Goal: Transaction & Acquisition: Subscribe to service/newsletter

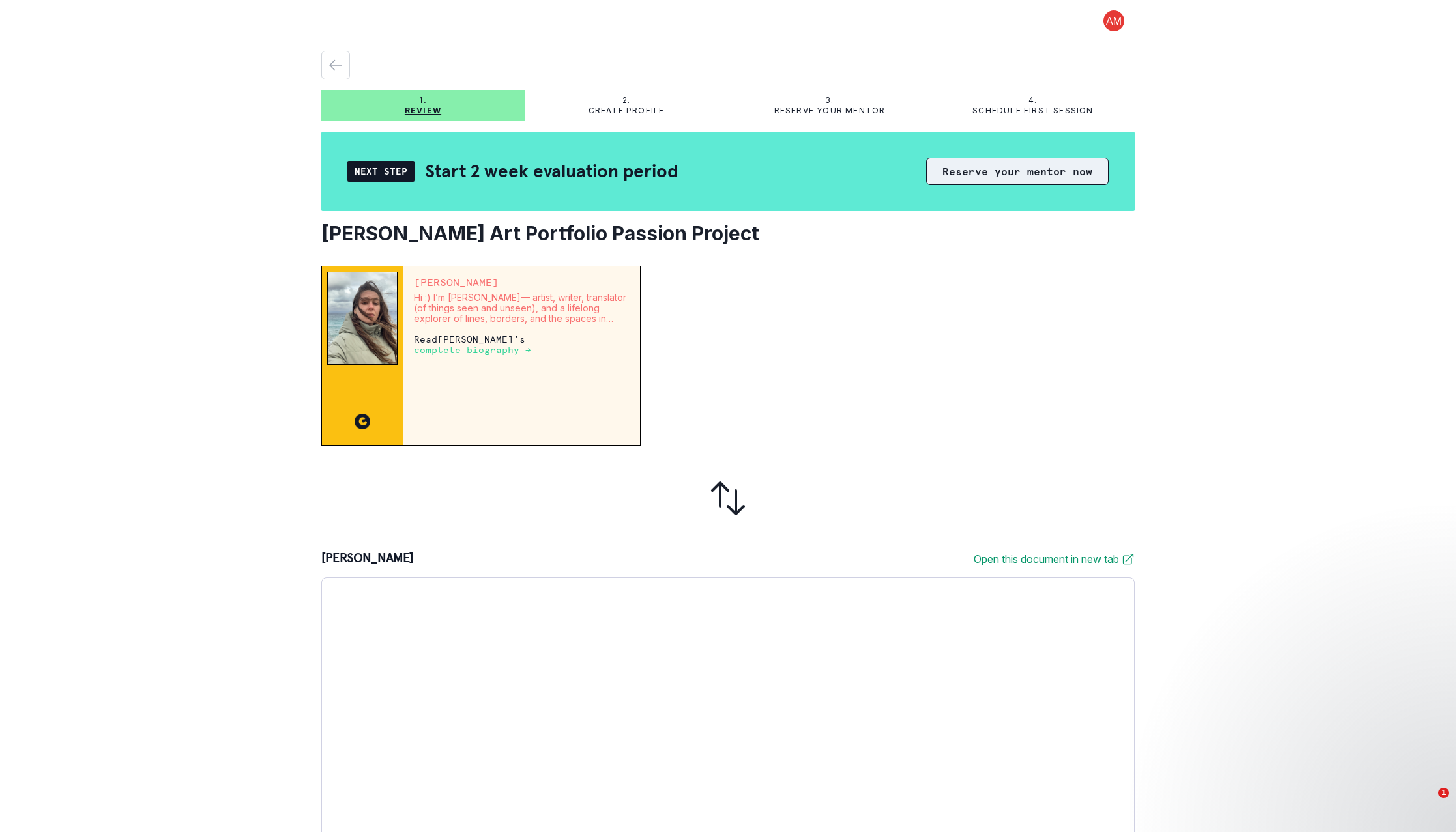
click at [961, 175] on button "Reserve your mentor now" at bounding box center [1017, 171] width 182 height 27
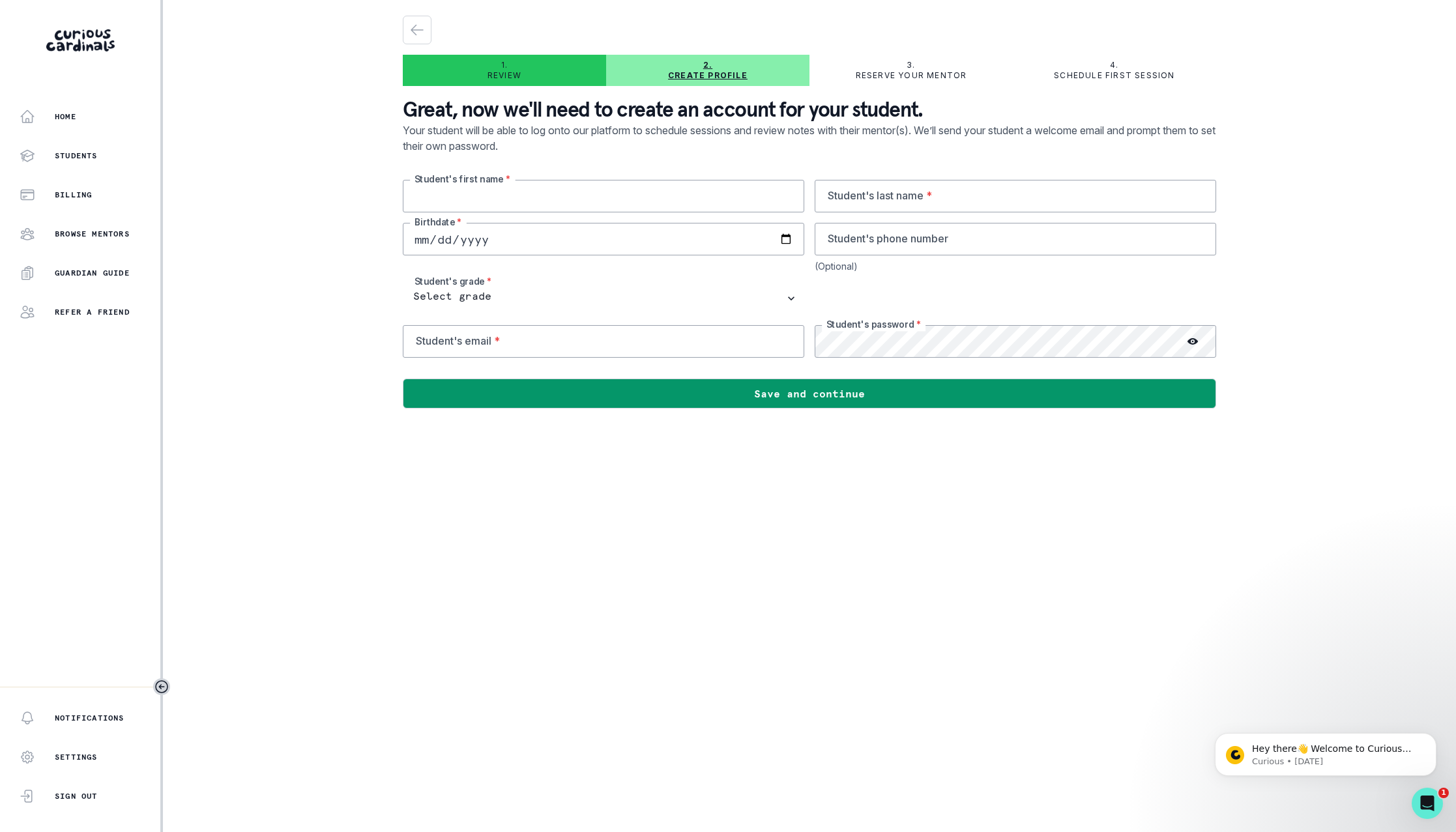
click at [531, 202] on input "text" at bounding box center [603, 196] width 402 height 33
type input "Sloane"
click at [908, 198] on input "text" at bounding box center [1016, 196] width 402 height 33
type input "[PERSON_NAME]"
click at [544, 238] on input "date" at bounding box center [603, 239] width 402 height 33
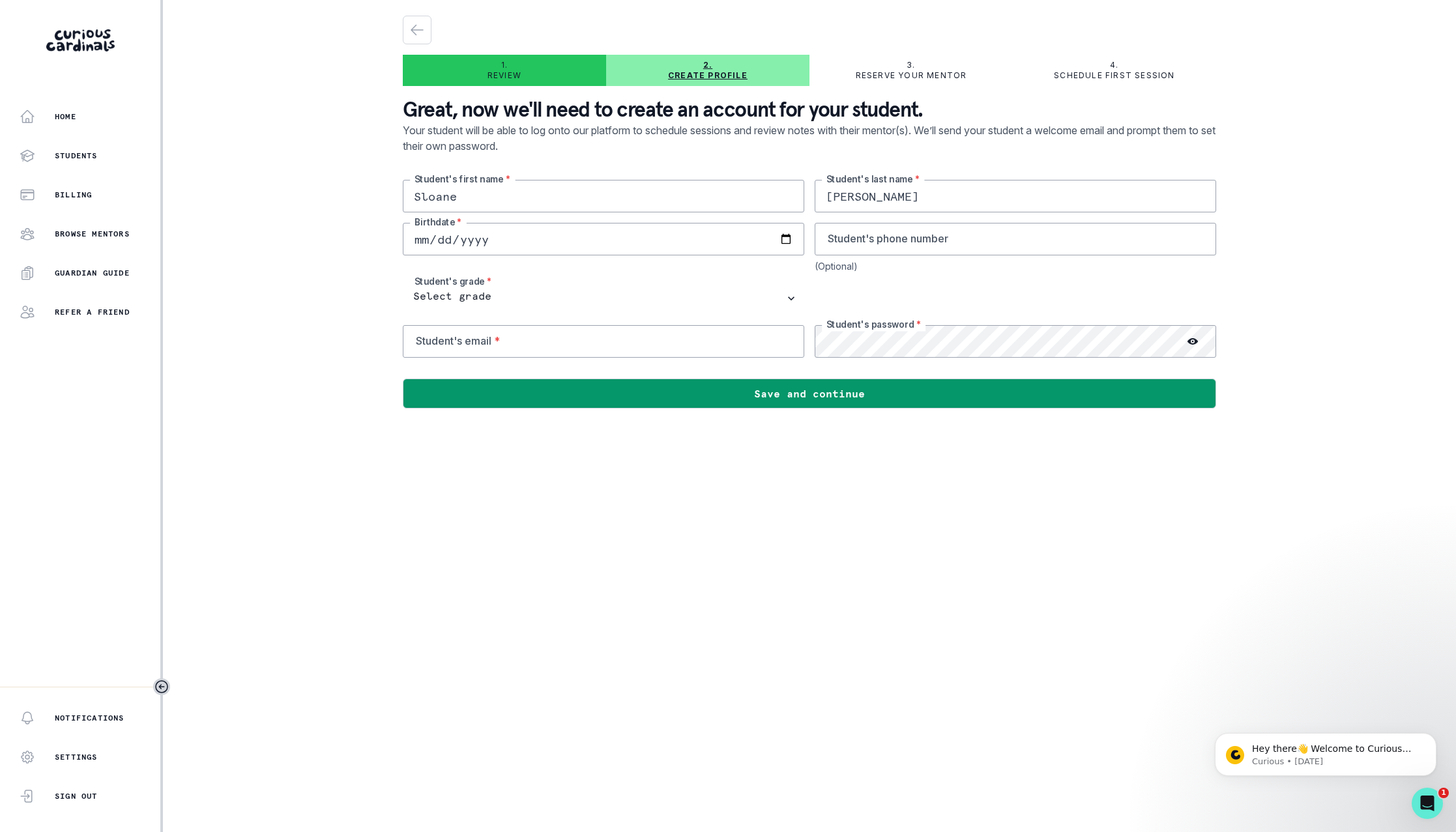
scroll to position [1, 0]
click at [432, 239] on input "date" at bounding box center [603, 239] width 402 height 33
click at [452, 242] on input "date" at bounding box center [603, 239] width 402 height 33
click at [442, 236] on input "date" at bounding box center [603, 239] width 402 height 33
click at [426, 237] on input "date" at bounding box center [603, 239] width 402 height 33
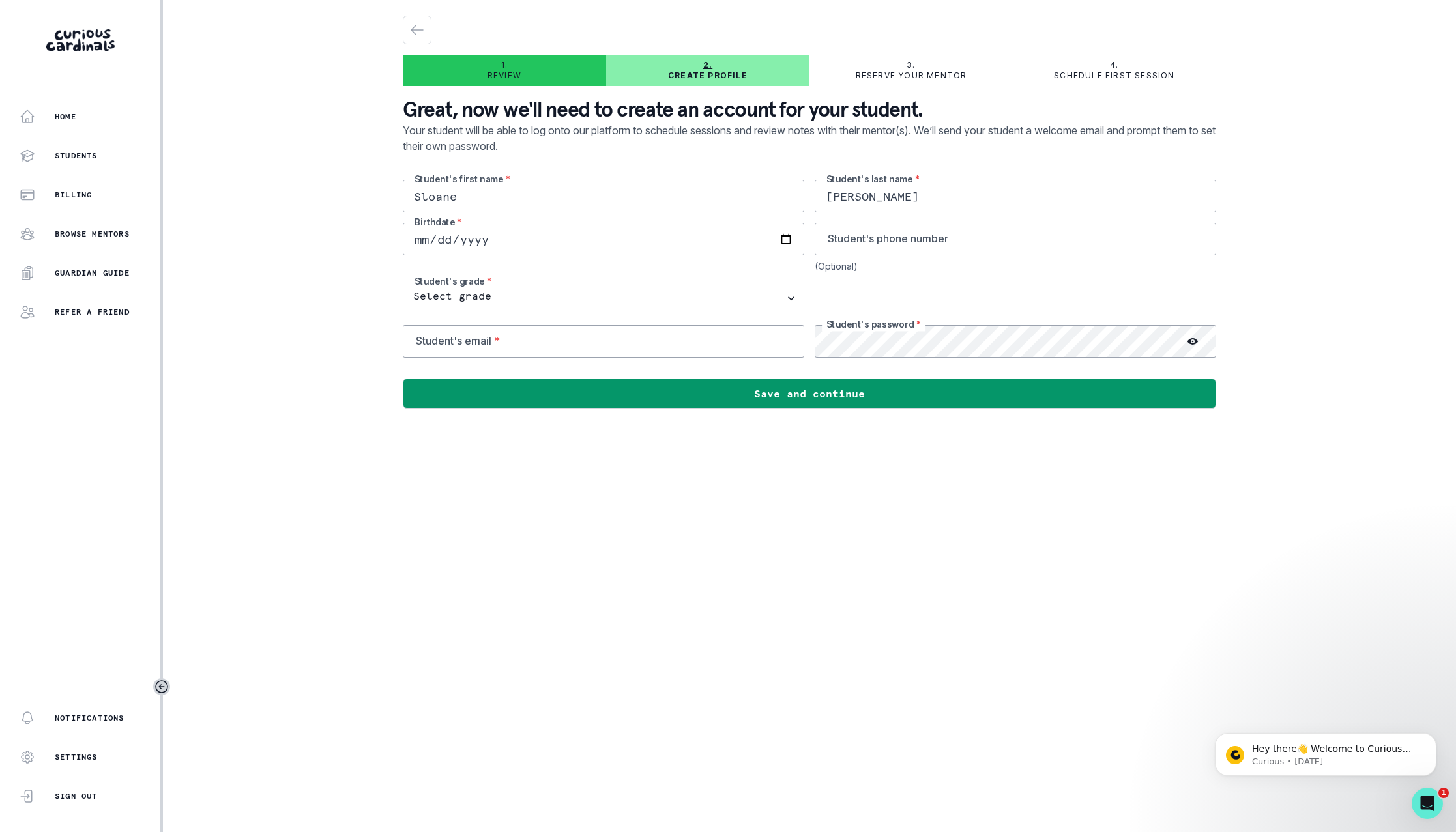
click at [448, 238] on input "date" at bounding box center [603, 239] width 402 height 33
click at [420, 238] on input "date" at bounding box center [603, 239] width 402 height 33
click at [485, 241] on input "date" at bounding box center [603, 239] width 402 height 33
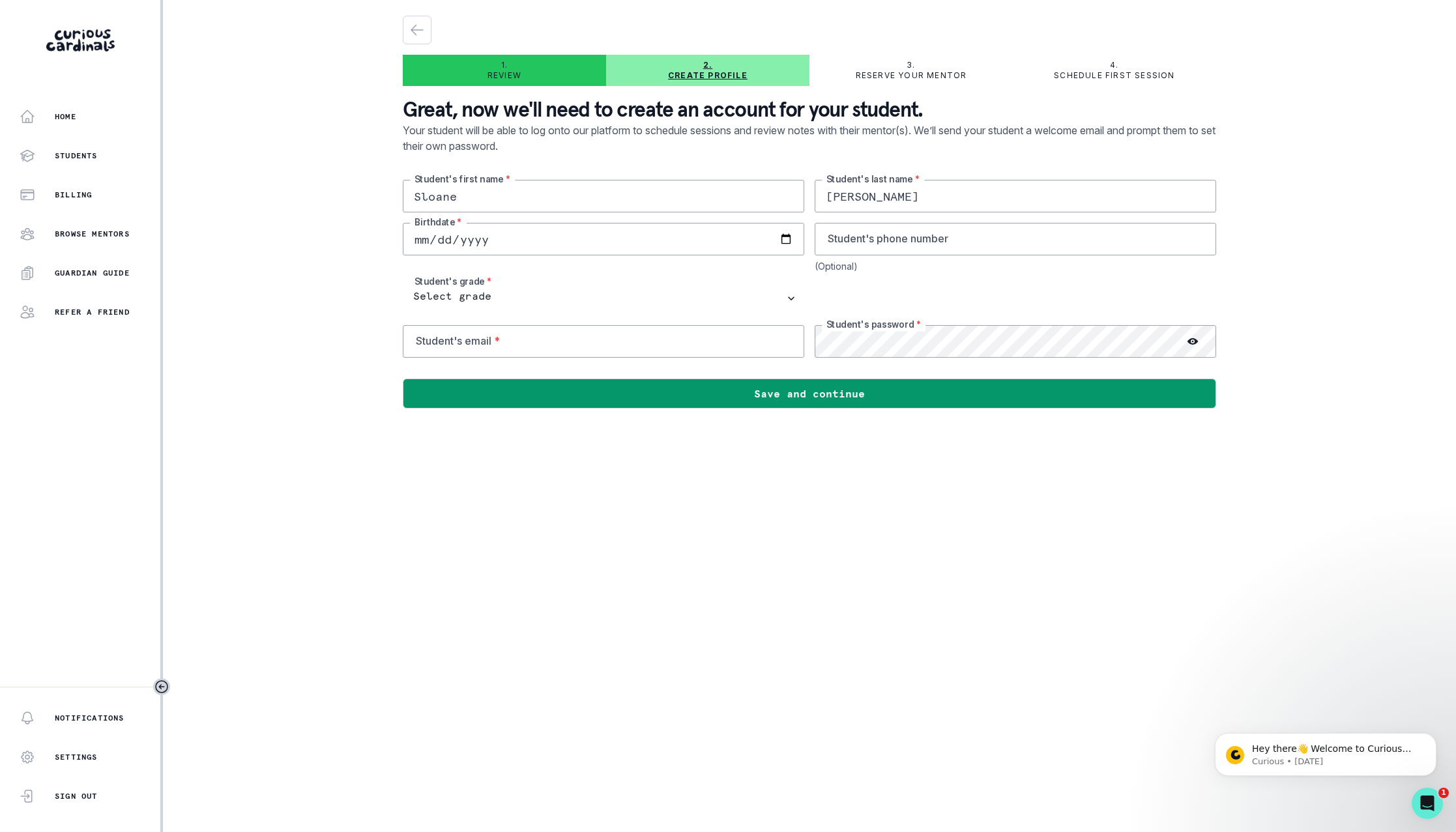
click at [422, 236] on input "date" at bounding box center [603, 239] width 402 height 33
click at [502, 239] on input "date" at bounding box center [603, 239] width 402 height 33
drag, startPoint x: 424, startPoint y: 239, endPoint x: 419, endPoint y: 249, distance: 11.2
click at [419, 249] on input "date" at bounding box center [603, 239] width 402 height 33
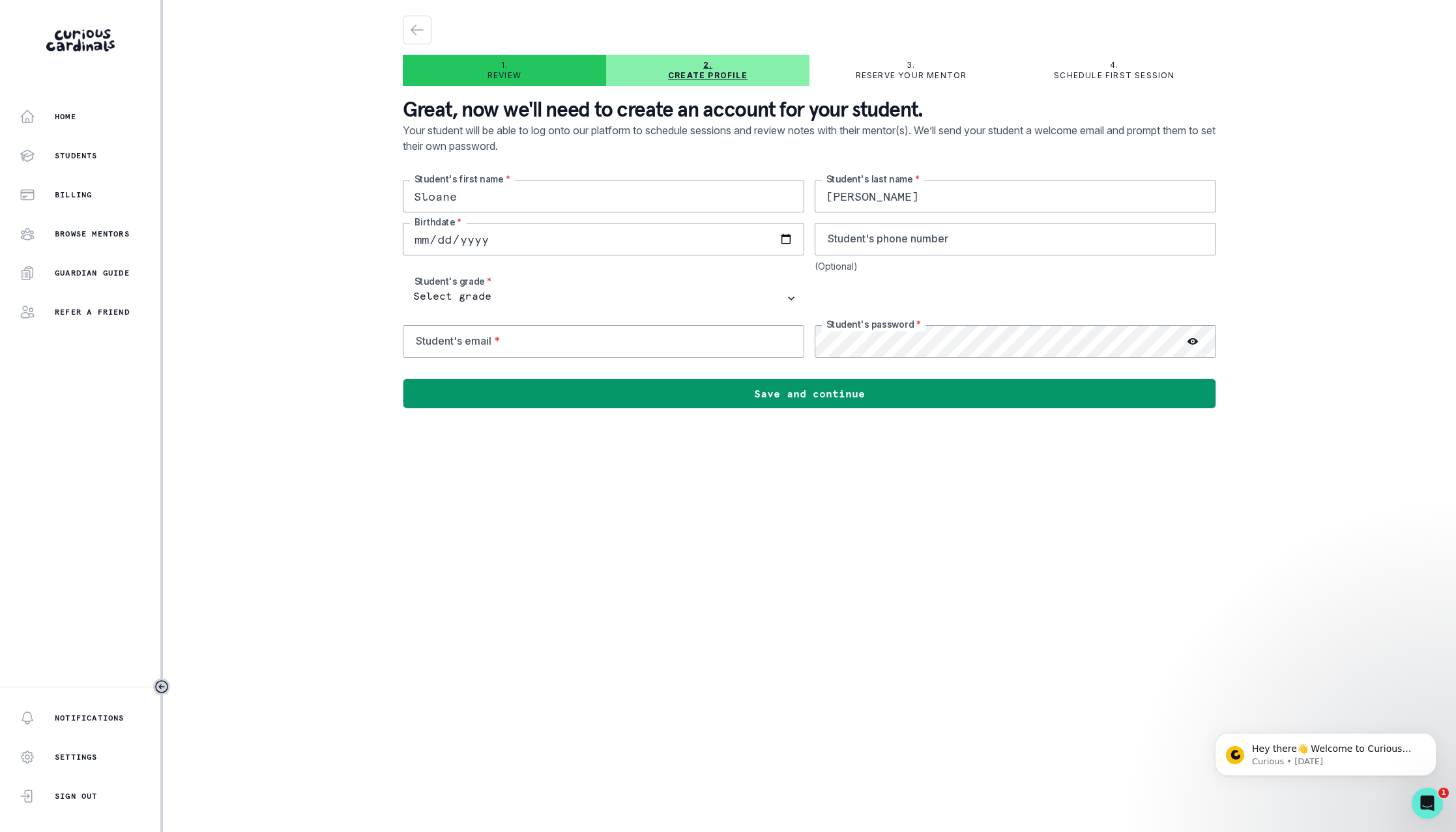
click at [474, 243] on input "date" at bounding box center [603, 239] width 402 height 33
click at [449, 240] on input "date" at bounding box center [603, 239] width 402 height 33
click at [421, 239] on input "date" at bounding box center [603, 239] width 402 height 33
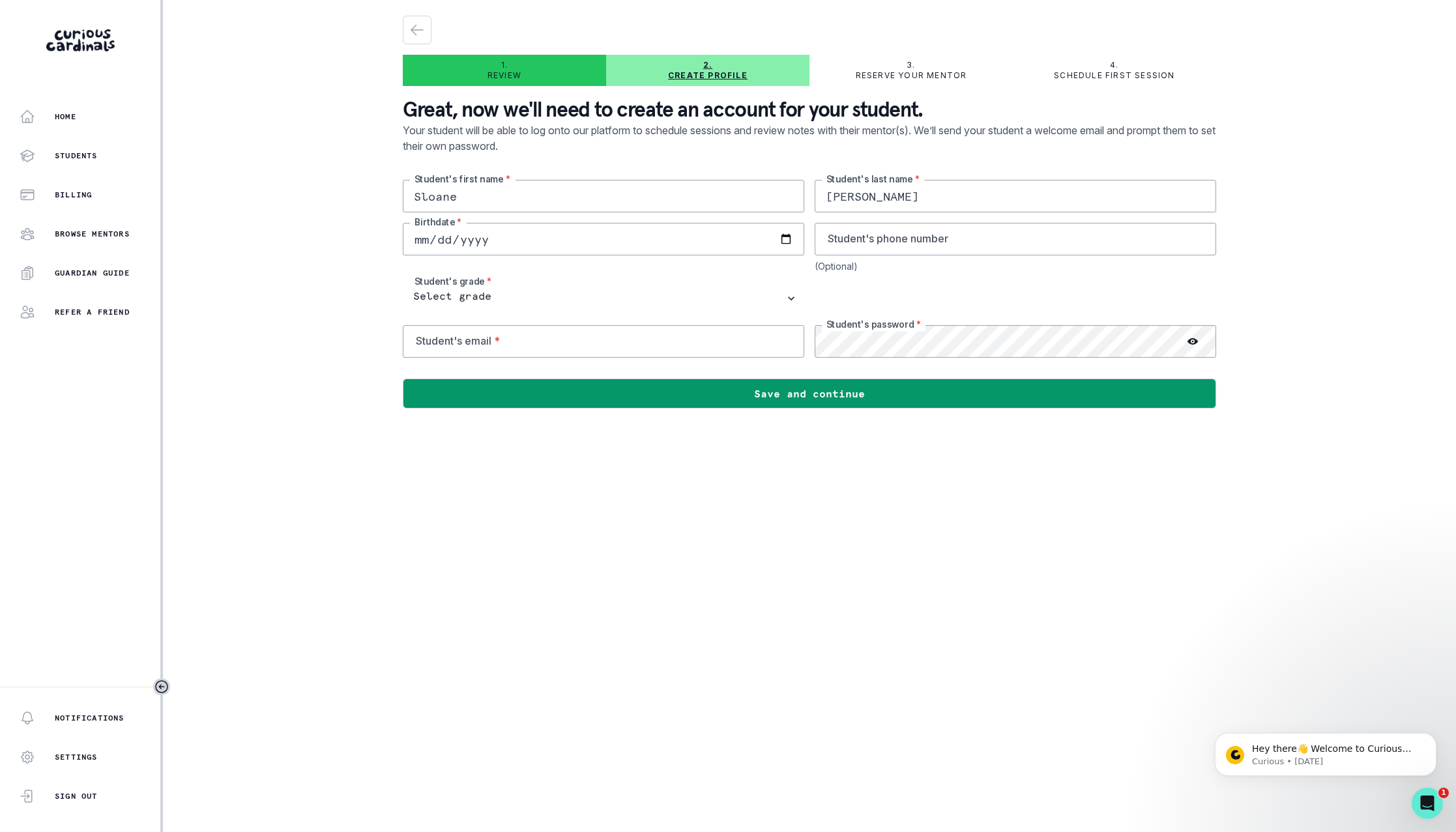
type input "[DATE]"
click at [898, 243] on input "tel" at bounding box center [1016, 239] width 402 height 33
type input "9542941791"
click at [491, 342] on input "[EMAIL_ADDRESS][DOMAIN_NAME]" at bounding box center [603, 341] width 402 height 33
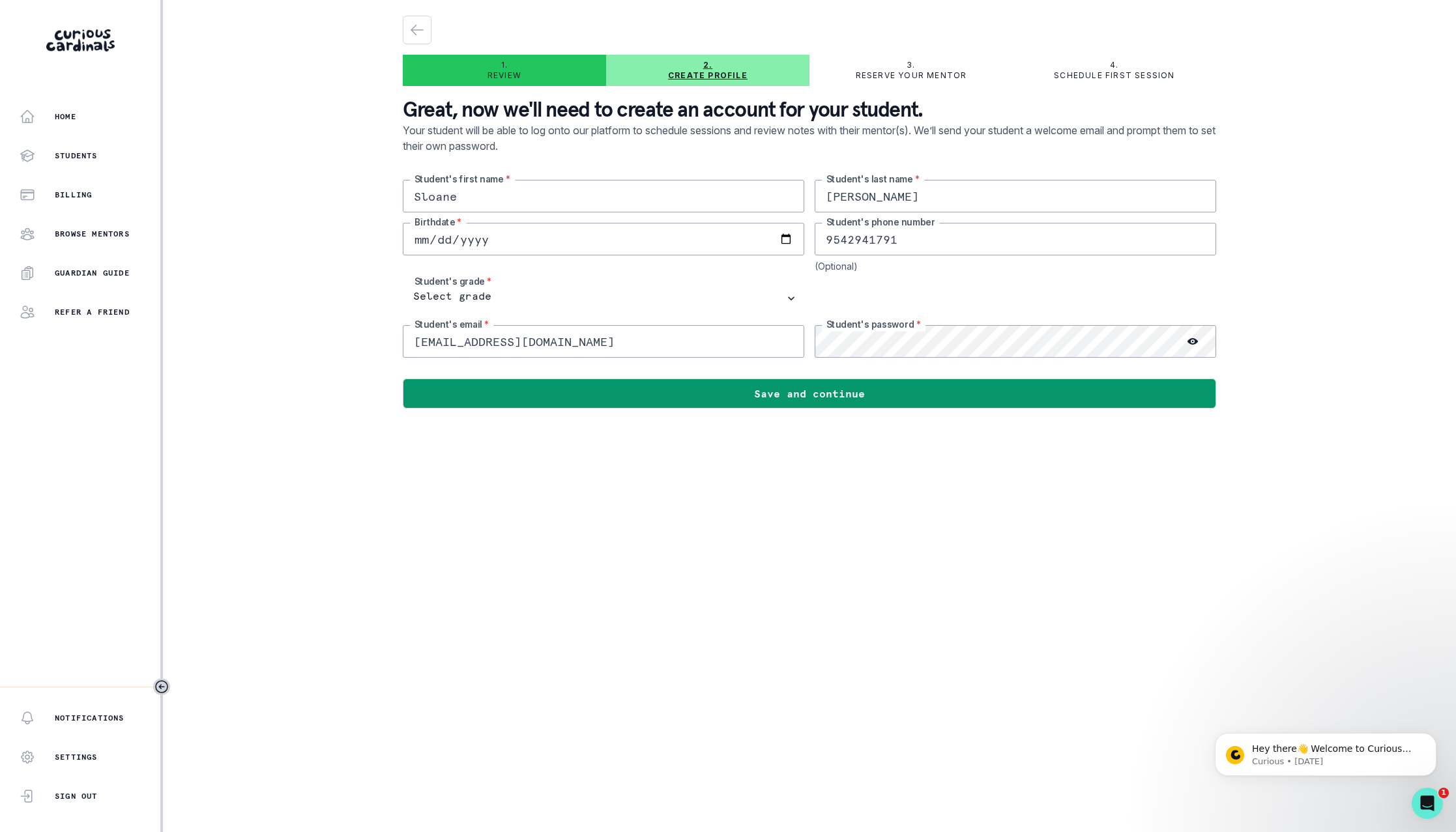
click at [495, 343] on input "[EMAIL_ADDRESS][DOMAIN_NAME]" at bounding box center [603, 341] width 402 height 33
click at [459, 345] on input "[EMAIL_ADDRESS][DOMAIN_NAME]" at bounding box center [603, 341] width 402 height 33
type input "[EMAIL_ADDRESS][DOMAIN_NAME]"
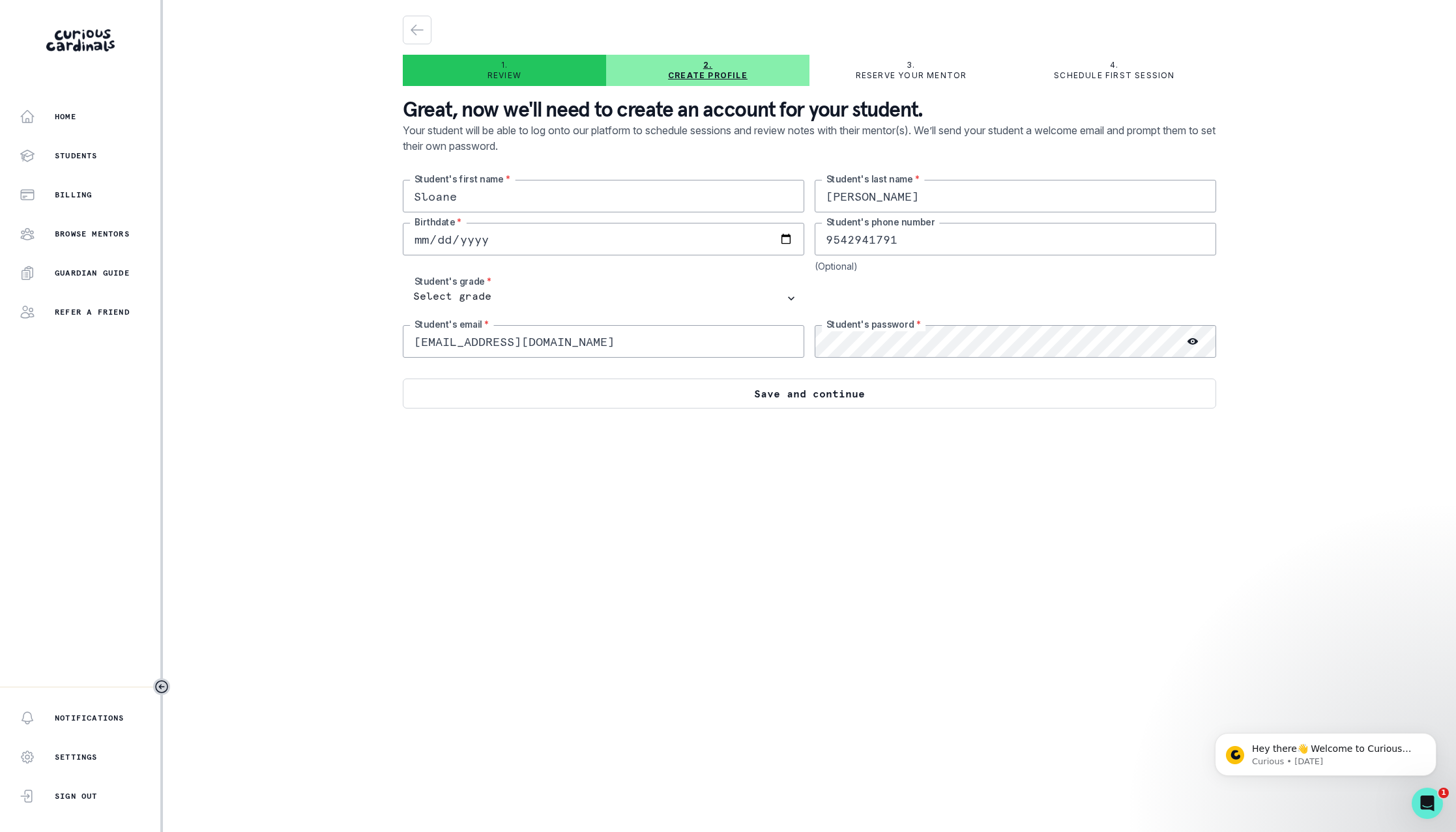
click at [888, 395] on button "Save and continue" at bounding box center [809, 394] width 813 height 30
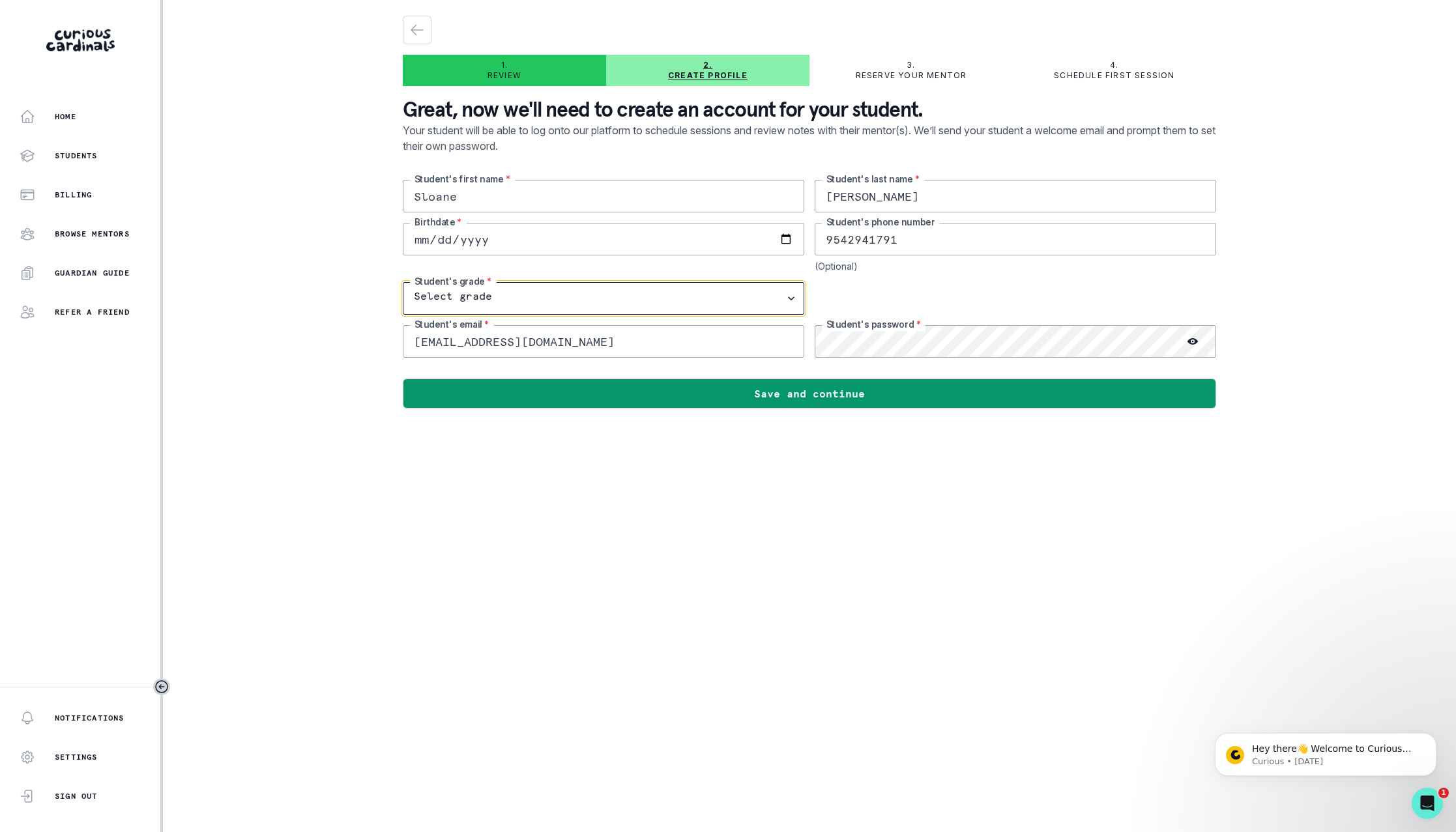
select select "11th Grade"
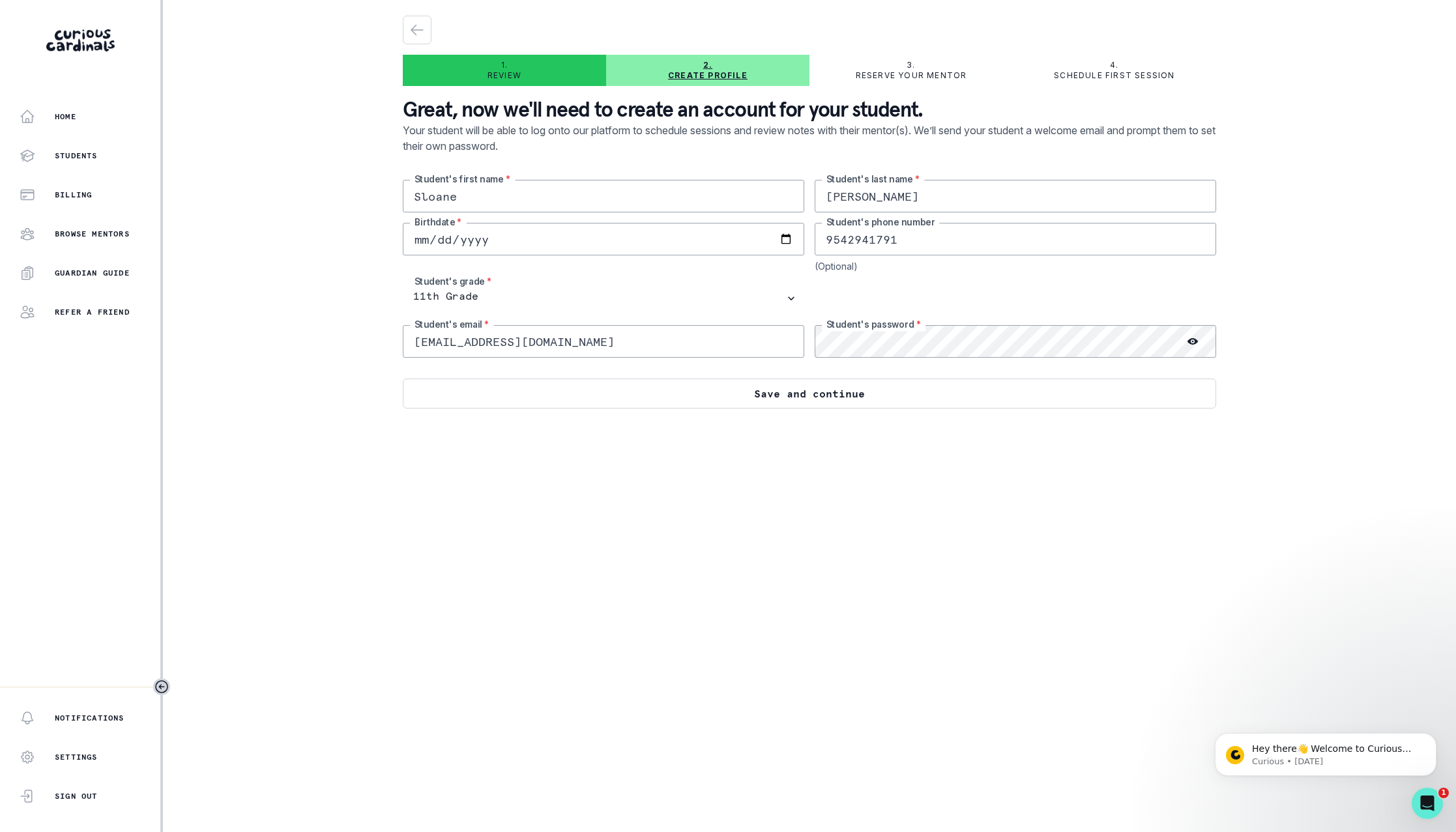
click at [761, 397] on button "Save and continue" at bounding box center [809, 394] width 813 height 30
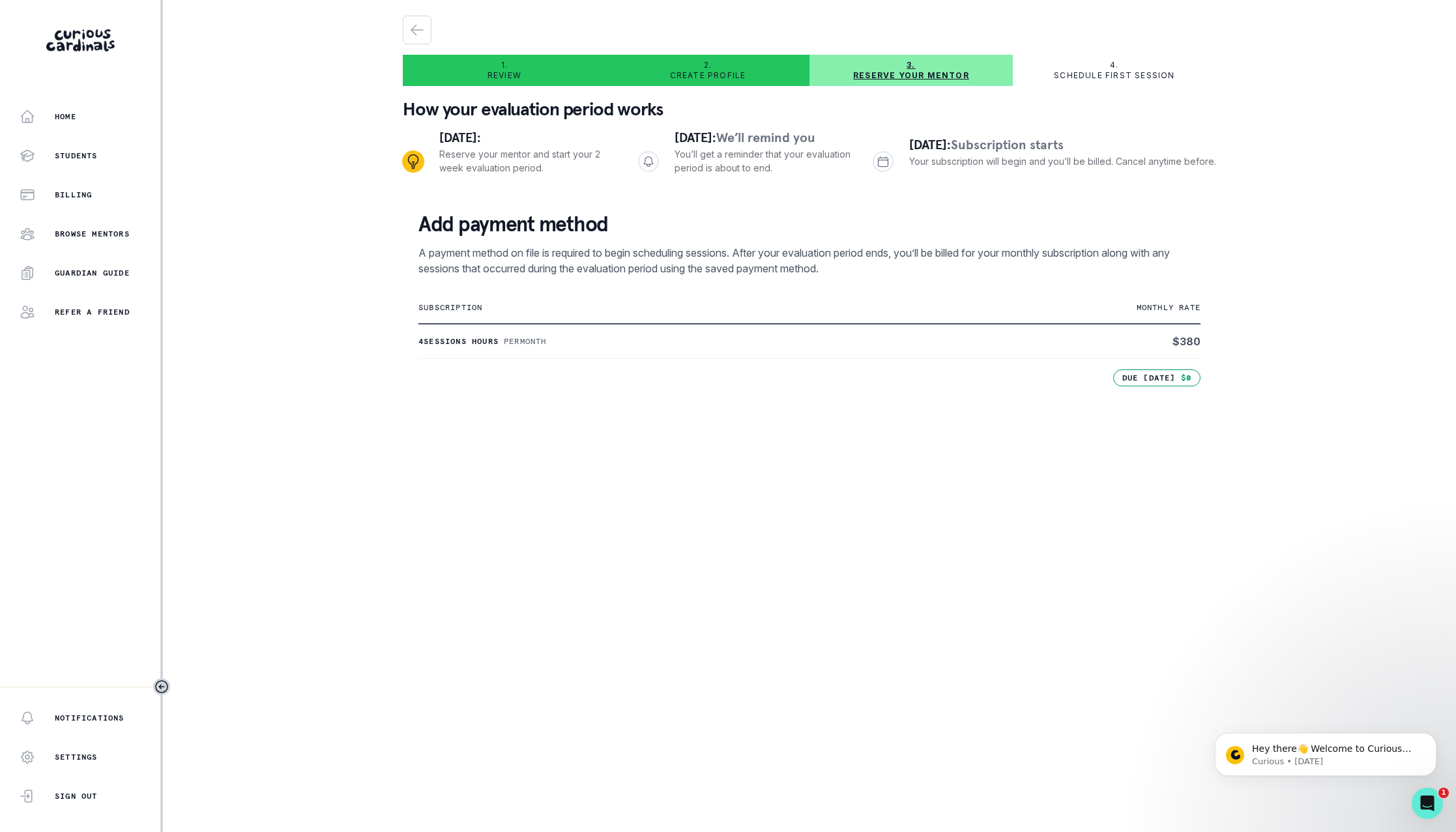
click at [260, 686] on div "Home Students Billing Browse Mentors Guardian Guide Refer a friend Notification…" at bounding box center [728, 416] width 1456 height 832
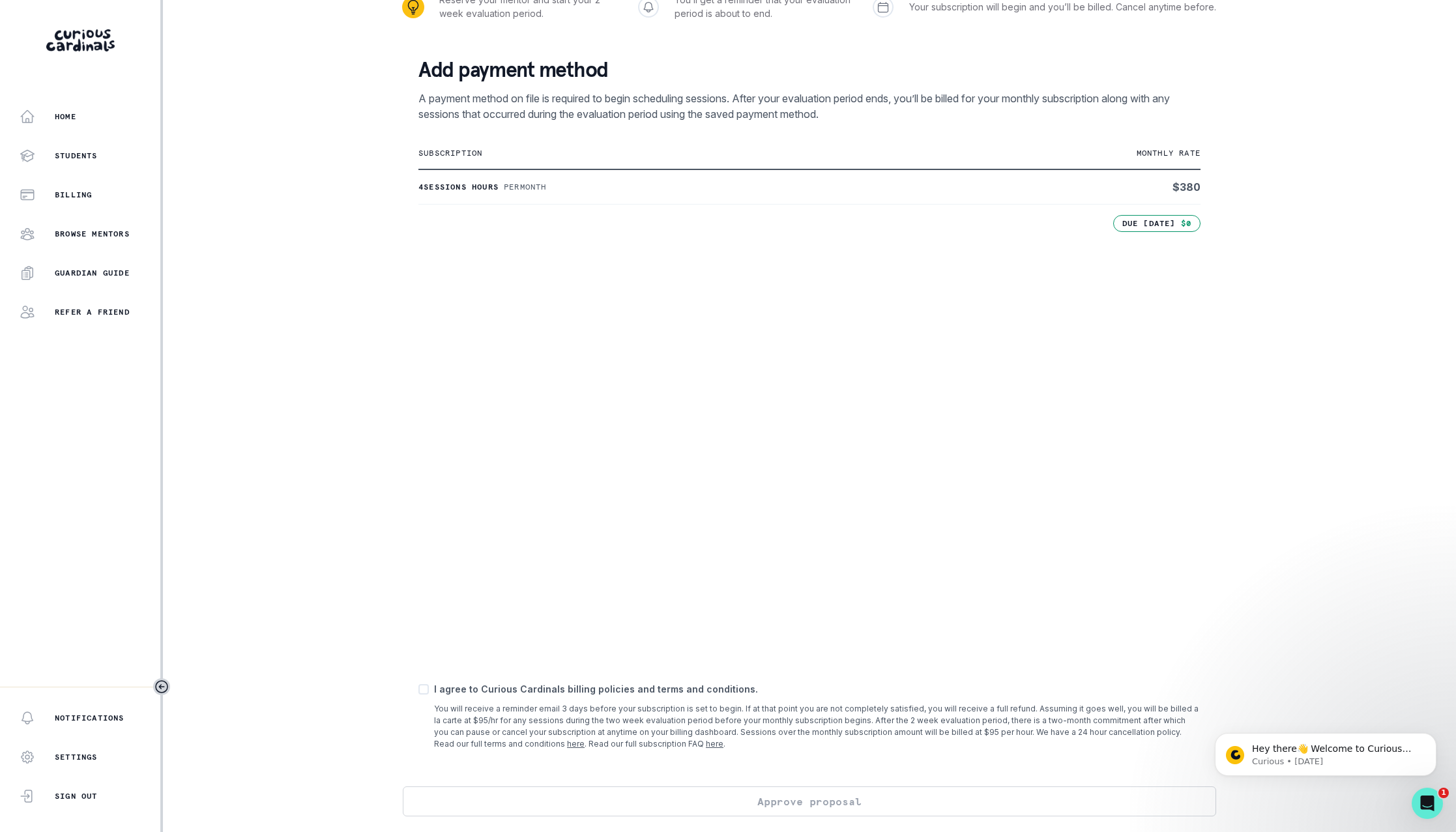
scroll to position [154, 0]
click at [423, 690] on span at bounding box center [423, 689] width 10 height 10
click at [418, 690] on input "checkbox" at bounding box center [417, 690] width 1 height 1
checkbox input "true"
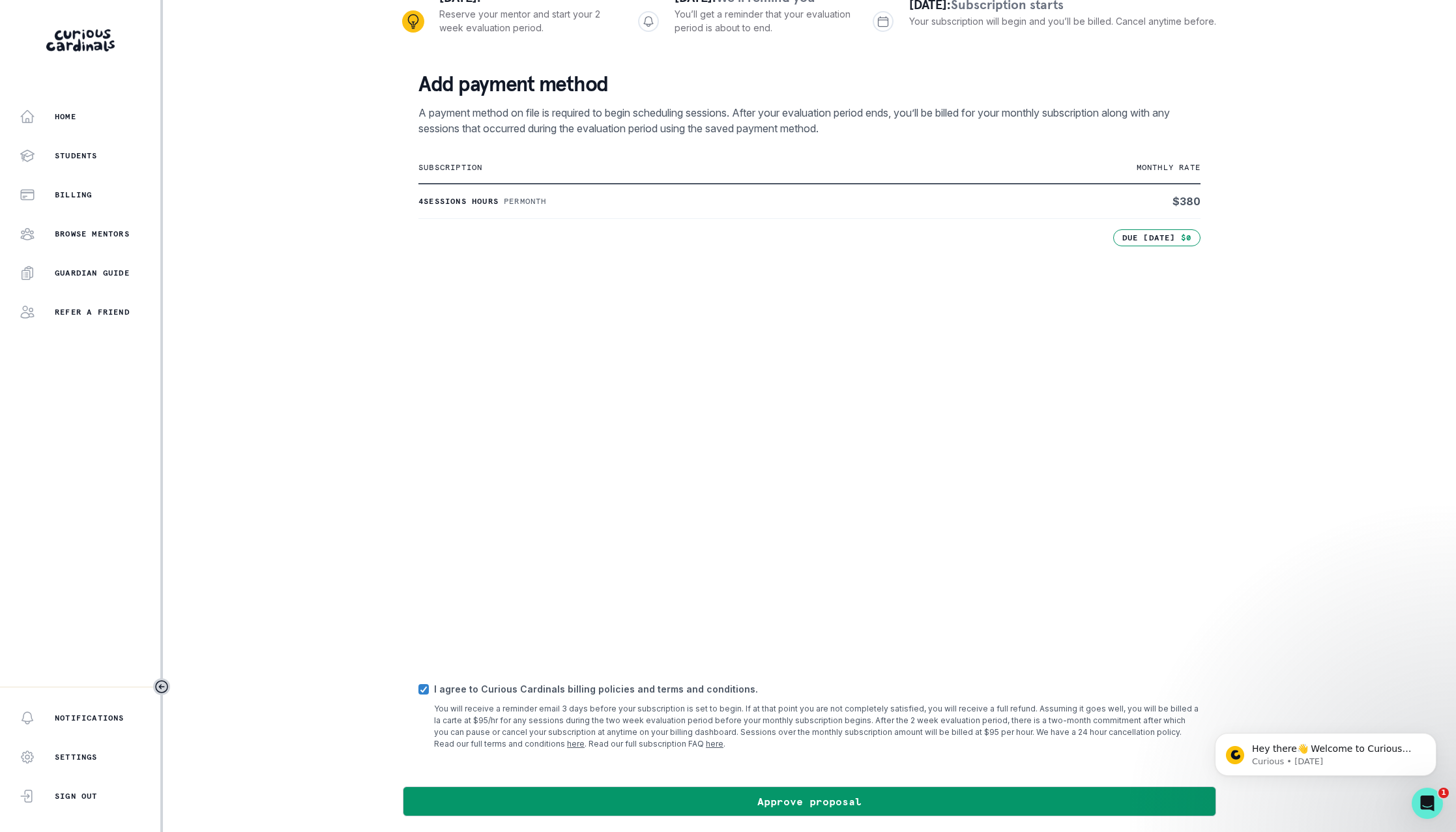
scroll to position [140, 0]
click at [1382, 567] on div "Home Students Billing Browse Mentors Guardian Guide Refer a friend Notification…" at bounding box center [728, 416] width 1456 height 832
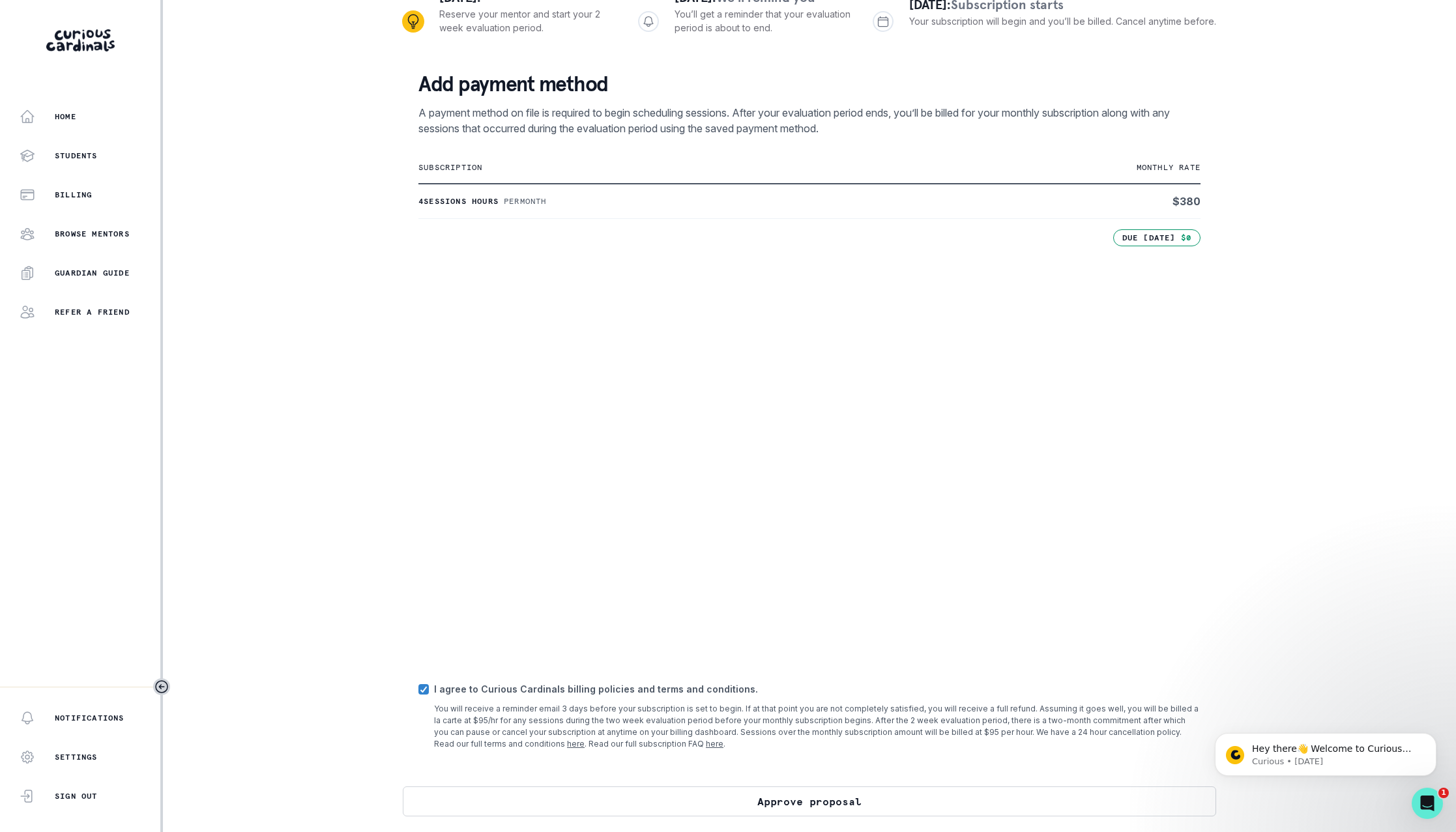
click at [804, 804] on button "Approve proposal" at bounding box center [809, 802] width 813 height 30
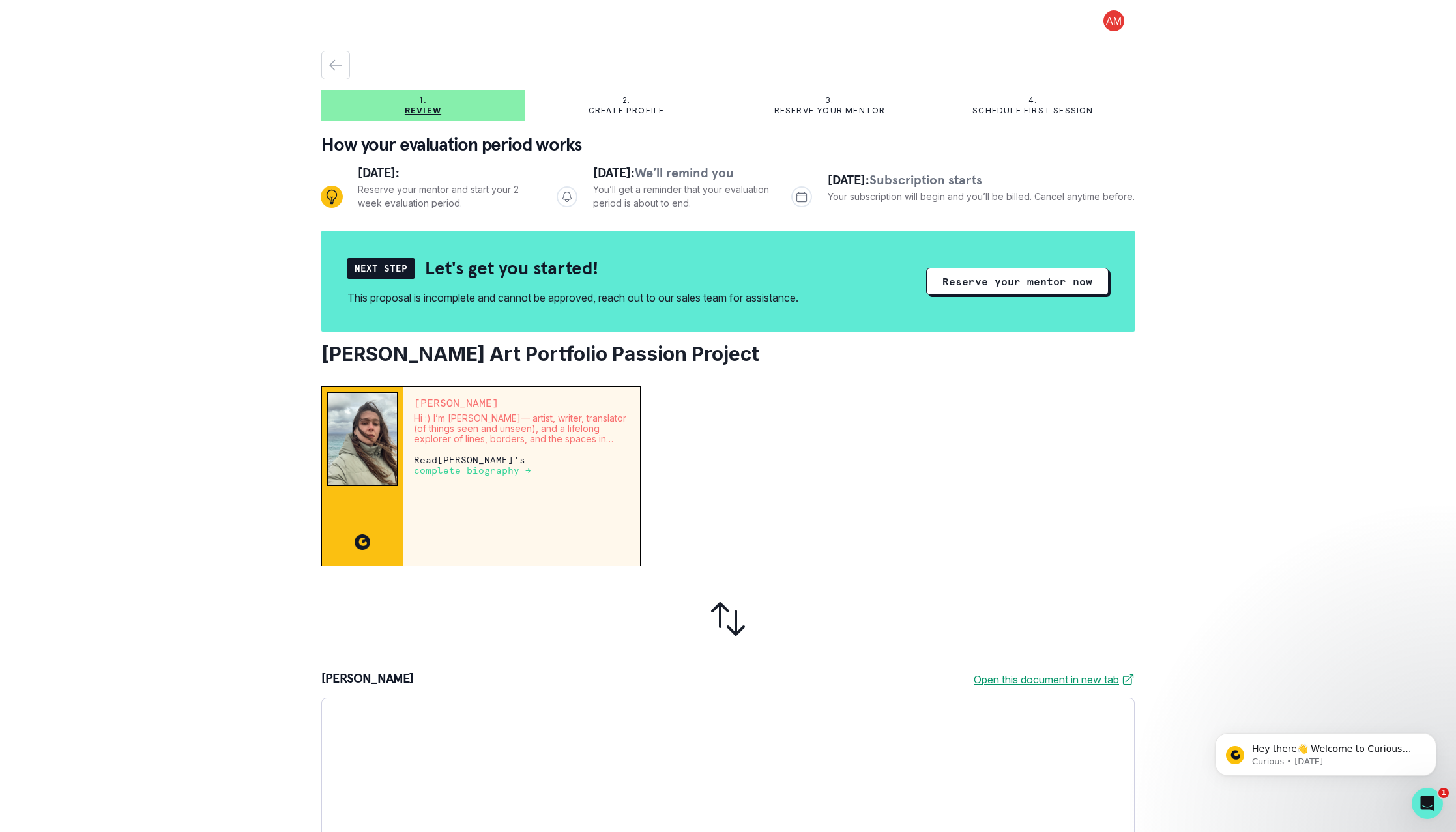
scroll to position [8, 0]
